Goal: Task Accomplishment & Management: Manage account settings

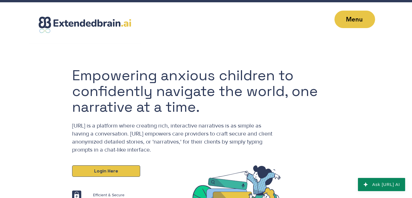
click at [93, 169] on link "Login Here" at bounding box center [106, 170] width 68 height 11
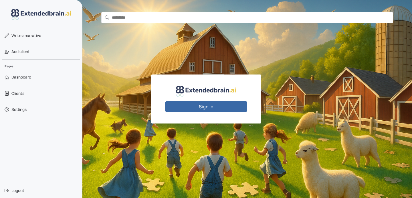
click at [189, 106] on button "Sign In" at bounding box center [206, 106] width 82 height 11
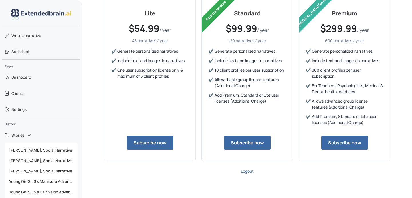
scroll to position [126, 0]
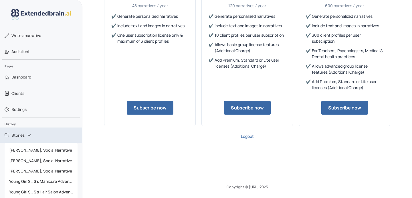
click at [30, 136] on link "Stories" at bounding box center [41, 134] width 82 height 15
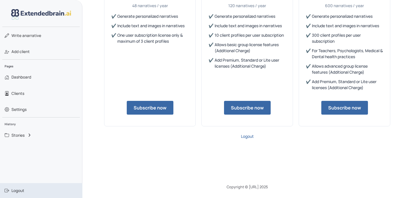
click at [19, 189] on span "Logout" at bounding box center [17, 190] width 13 height 6
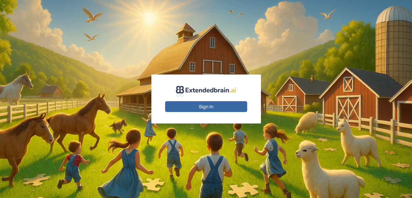
click at [193, 104] on button "Sign In" at bounding box center [206, 106] width 82 height 11
